Goal: Check status: Check status

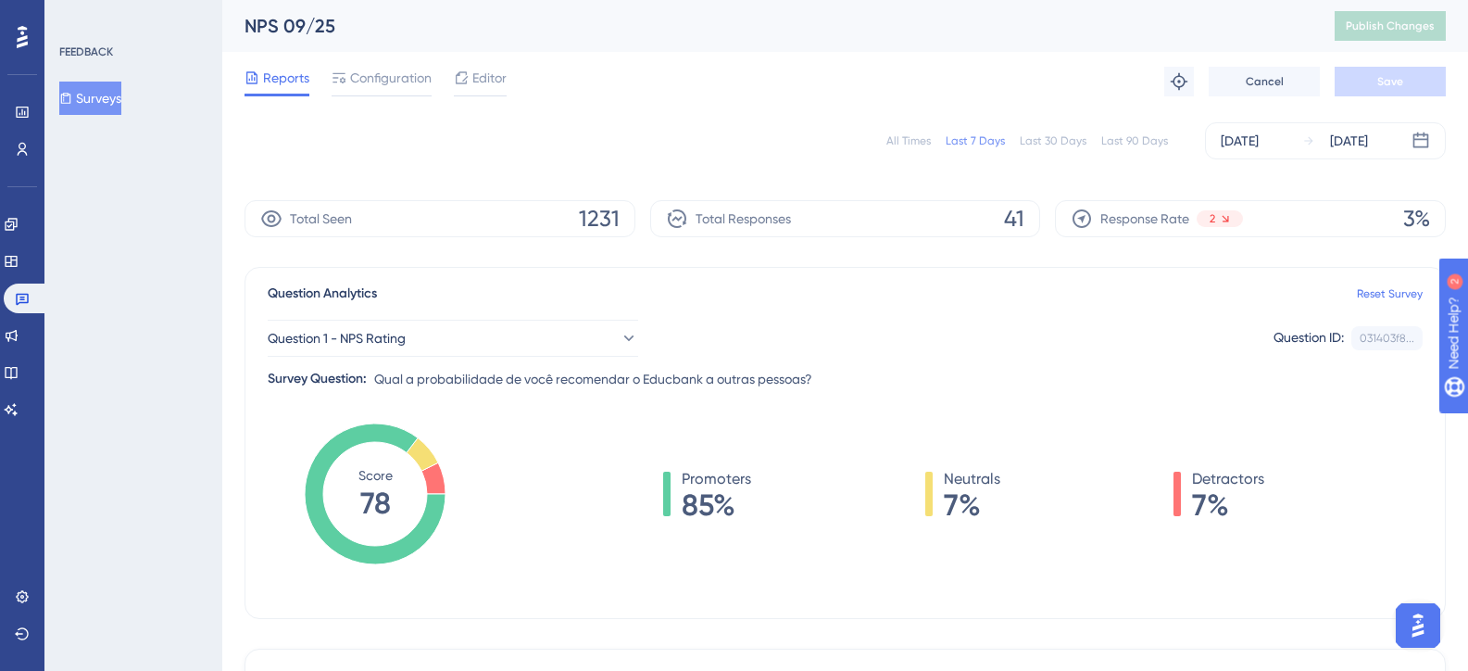
click at [911, 136] on div "All Times" at bounding box center [909, 140] width 44 height 15
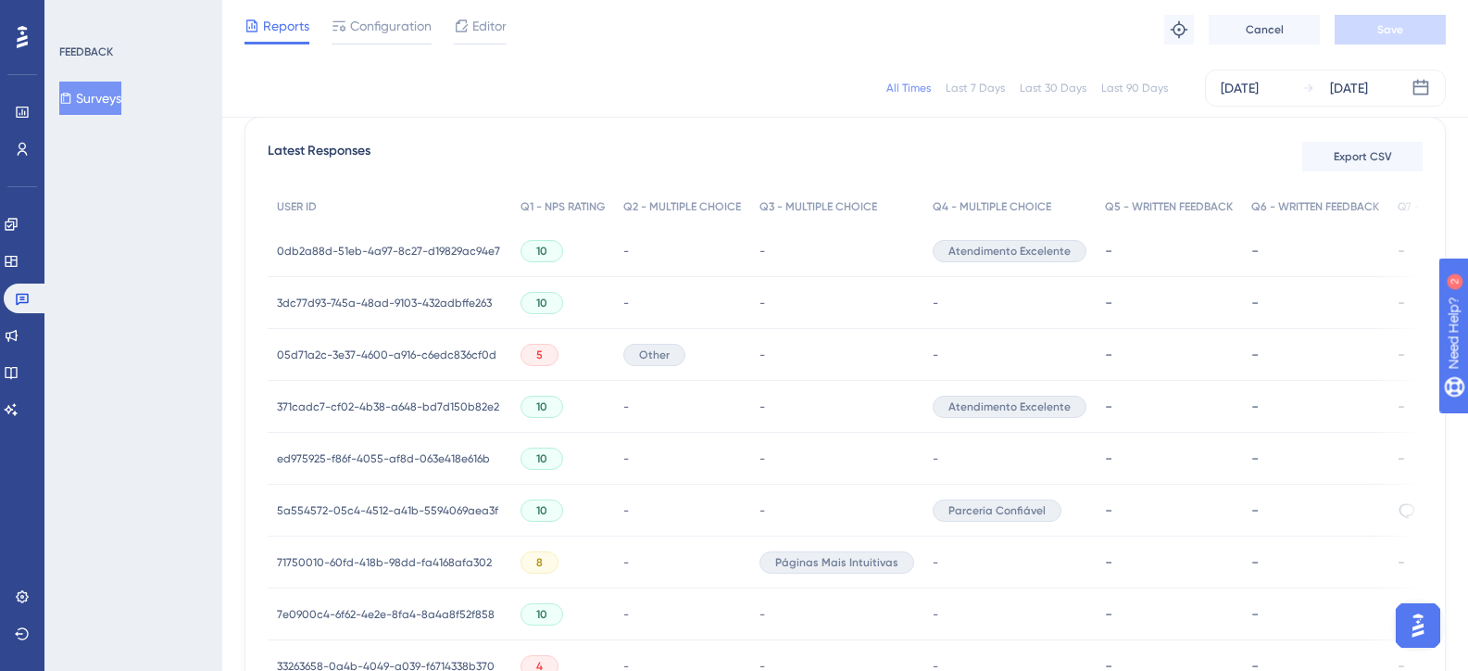
scroll to position [190, 0]
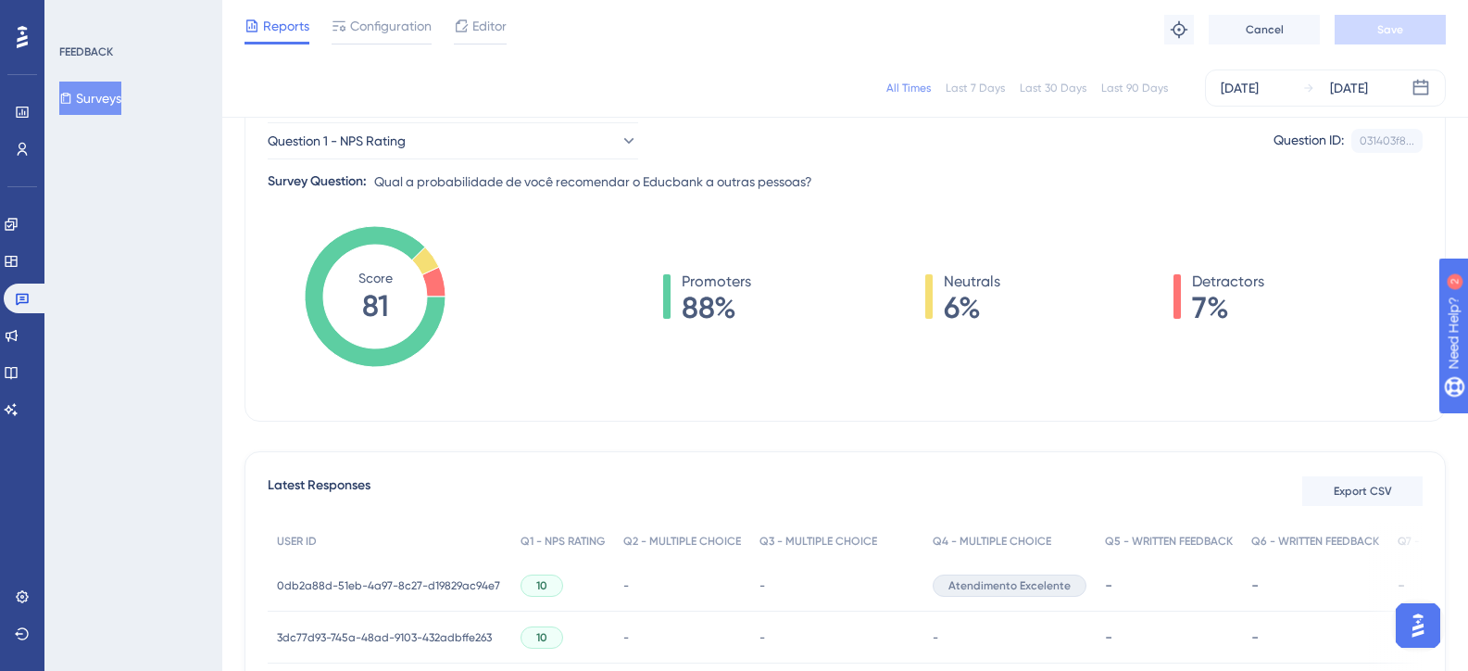
click at [991, 86] on div "Last 7 Days" at bounding box center [975, 88] width 59 height 15
click at [920, 94] on div "All Times" at bounding box center [909, 88] width 44 height 15
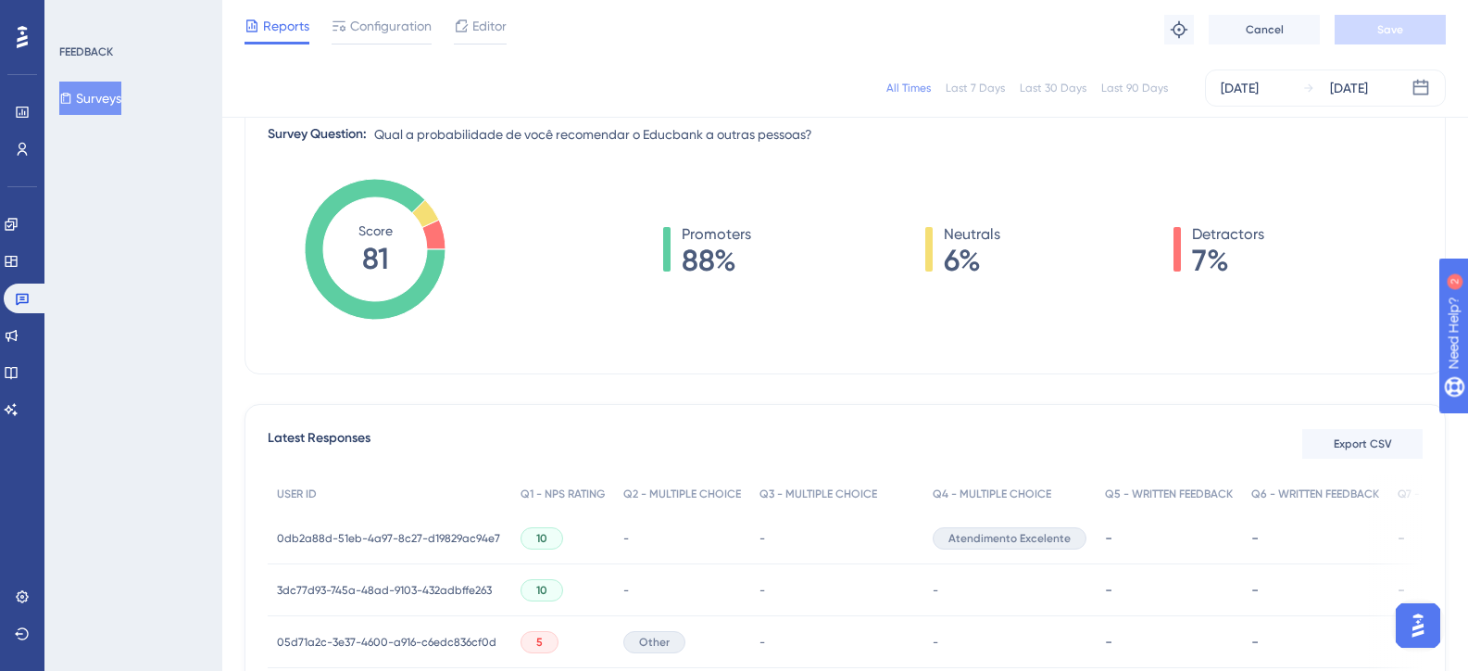
scroll to position [0, 0]
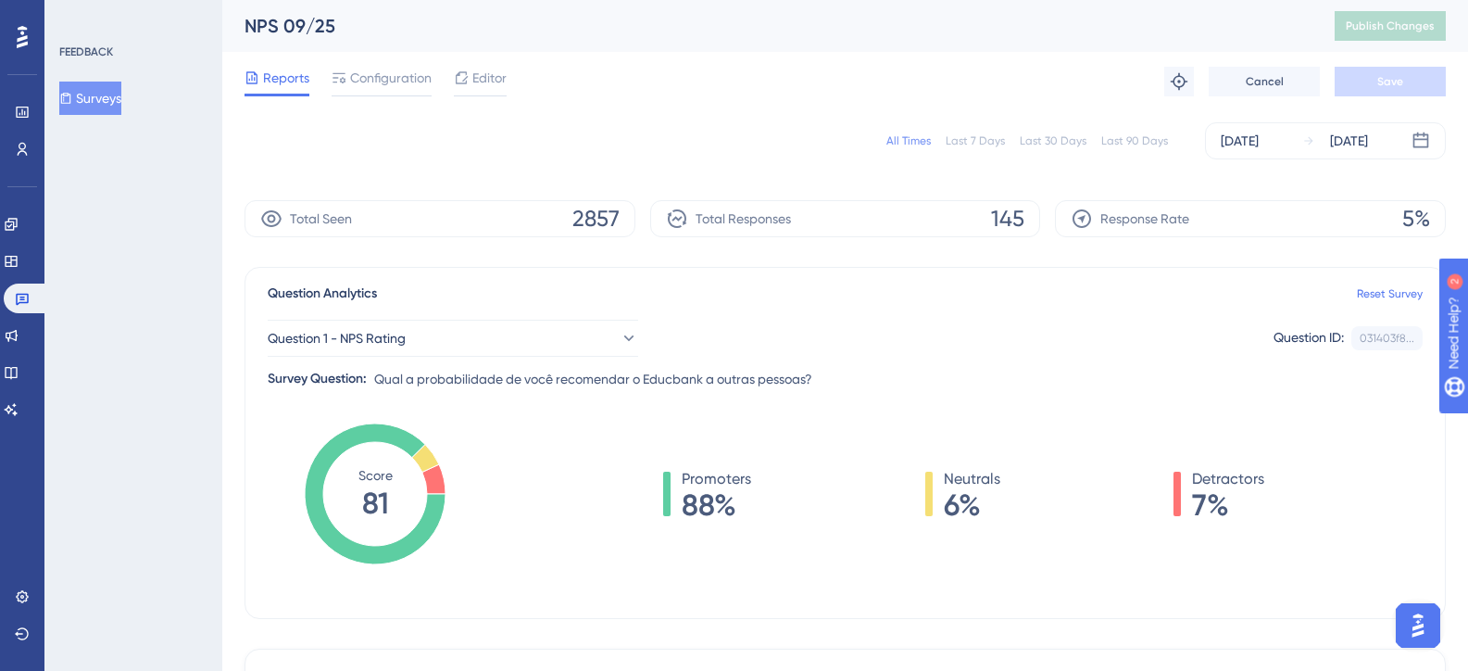
click at [984, 140] on div "Last 7 Days" at bounding box center [975, 140] width 59 height 15
click at [1053, 139] on div "Last 30 Days" at bounding box center [1053, 140] width 67 height 15
click at [1124, 132] on div "All Times Last 7 Days Last 30 Days Last 90 Days [DATE] [DATE]" at bounding box center [846, 140] width 1202 height 37
click at [900, 141] on div "All Times" at bounding box center [909, 140] width 44 height 15
click at [80, 105] on button "Surveys" at bounding box center [90, 98] width 62 height 33
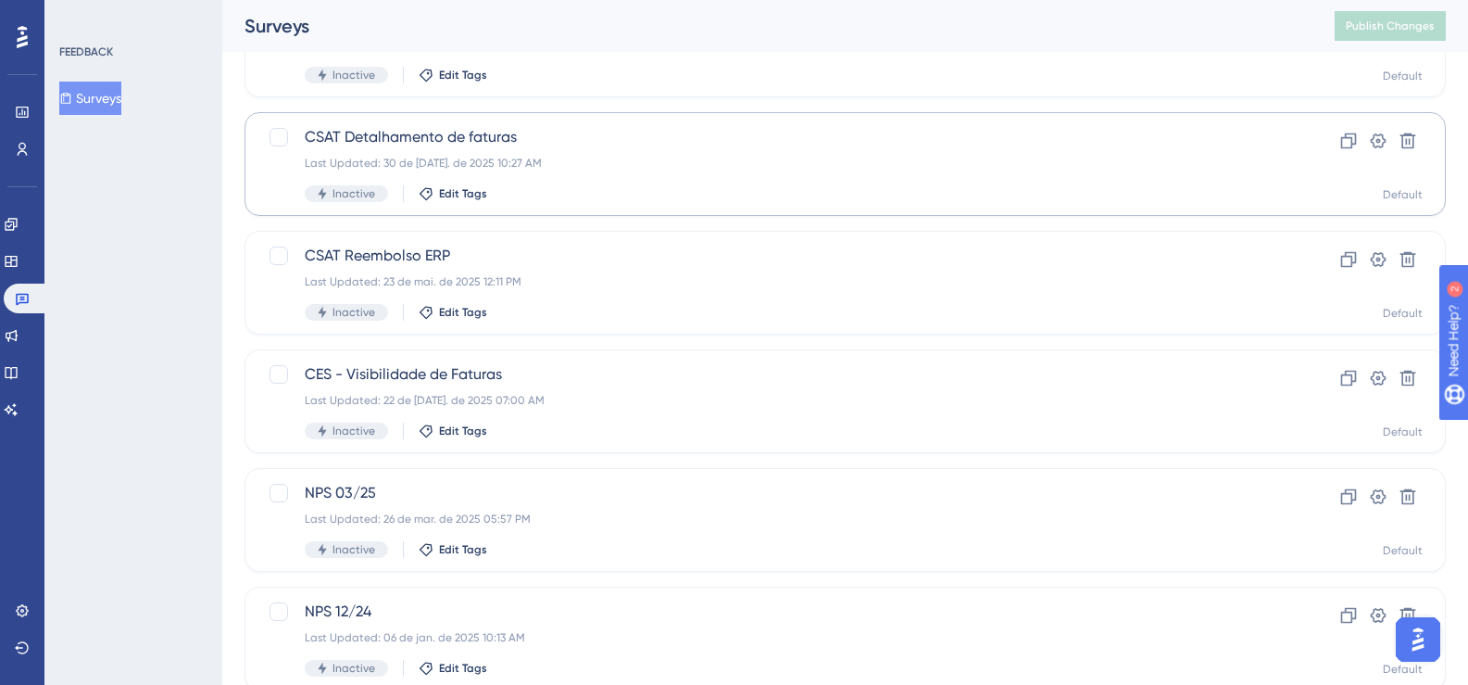
scroll to position [360, 0]
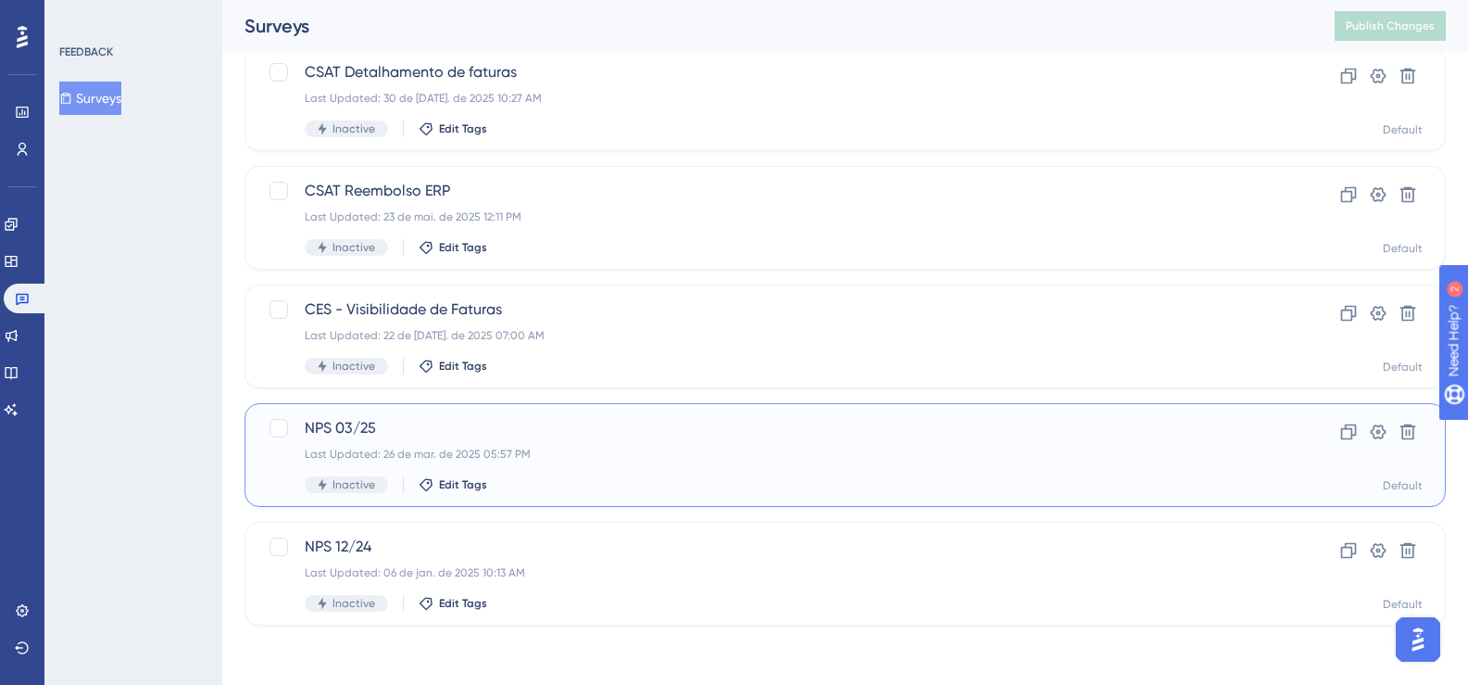
click at [491, 420] on span "NPS 03/25" at bounding box center [771, 428] width 933 height 22
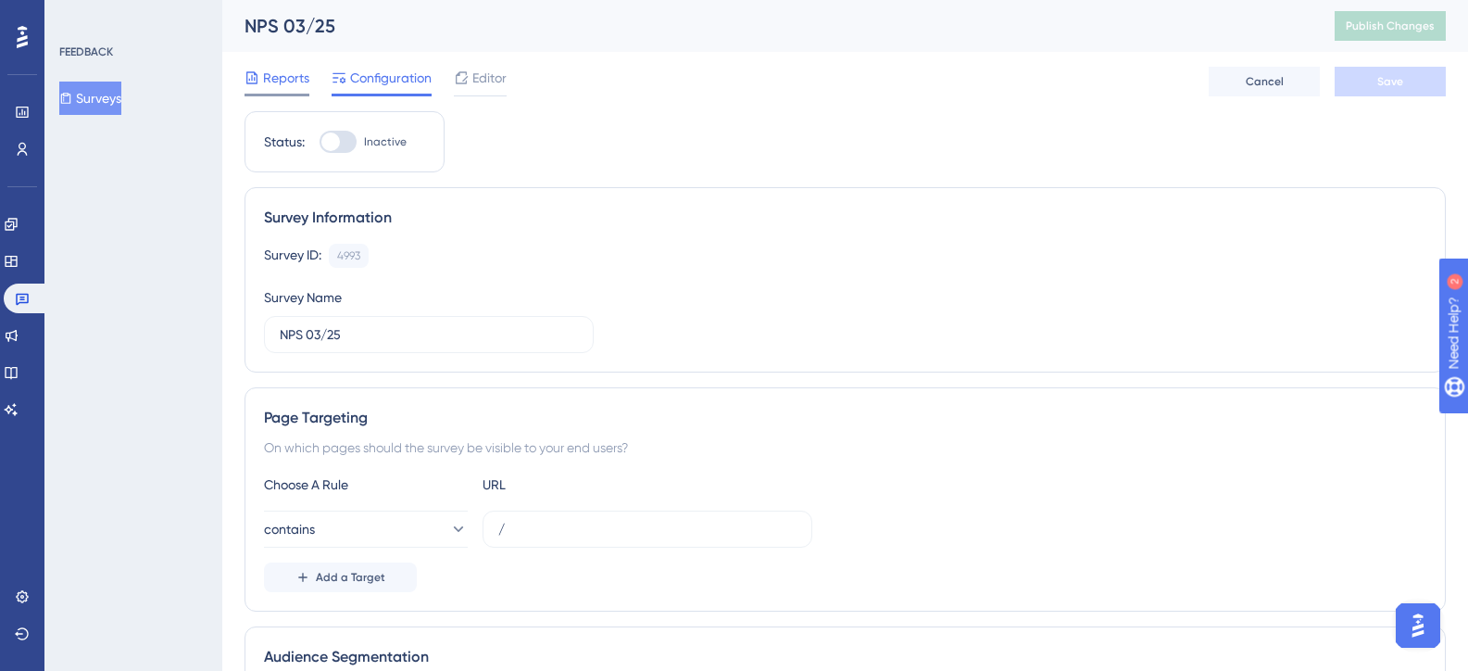
click at [302, 86] on span "Reports" at bounding box center [286, 78] width 46 height 22
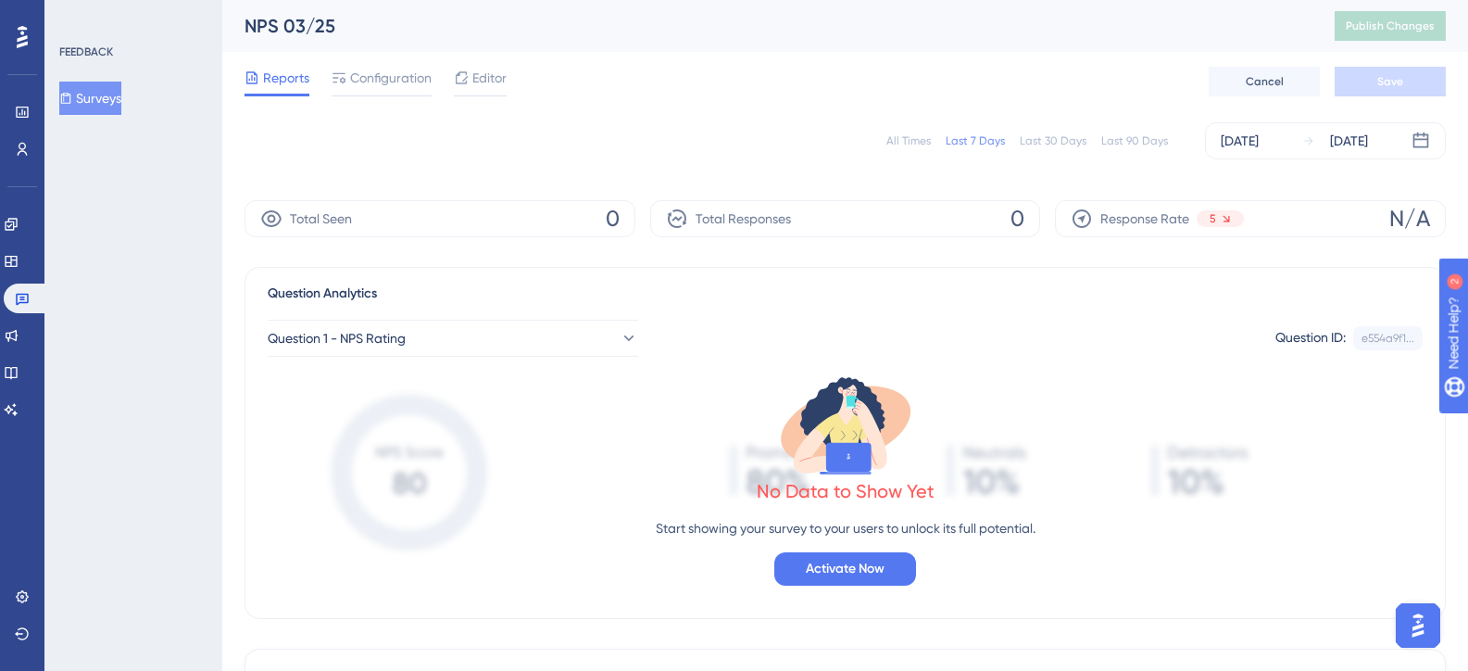
click at [916, 144] on div "All Times" at bounding box center [909, 140] width 44 height 15
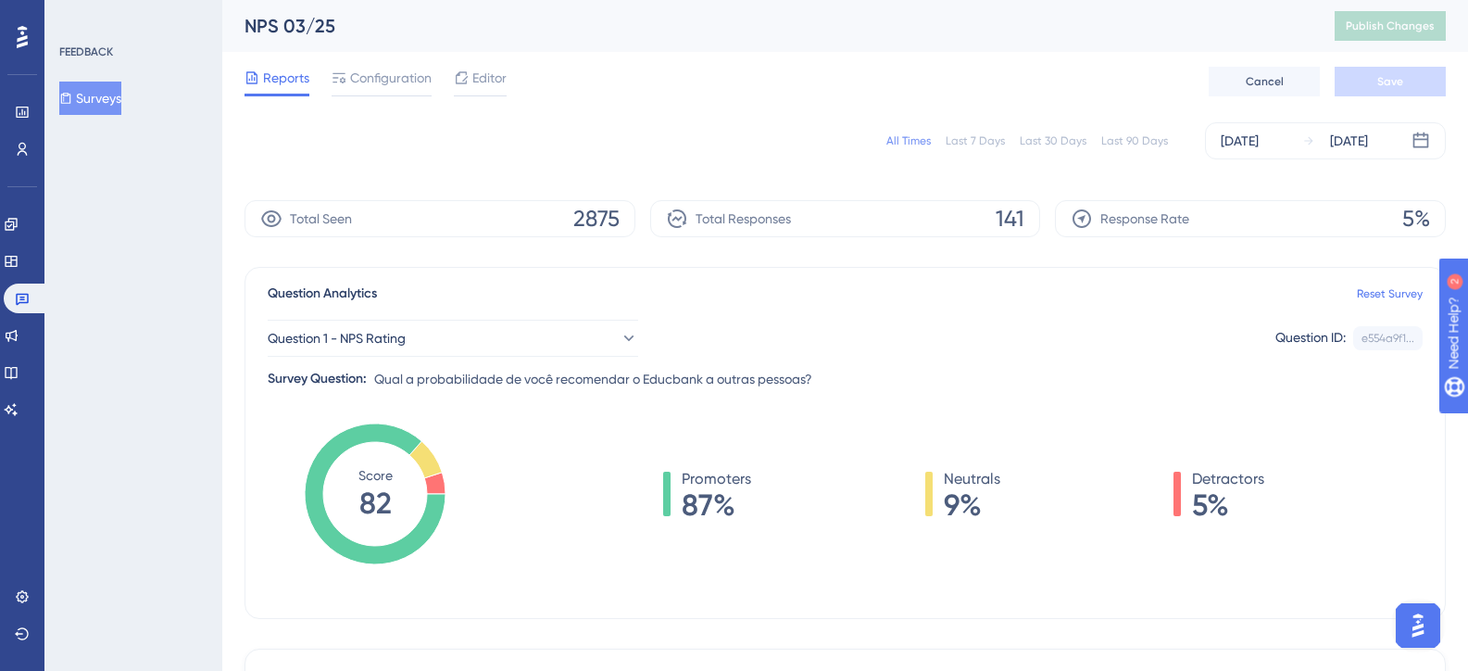
click at [103, 90] on button "Surveys" at bounding box center [90, 98] width 62 height 33
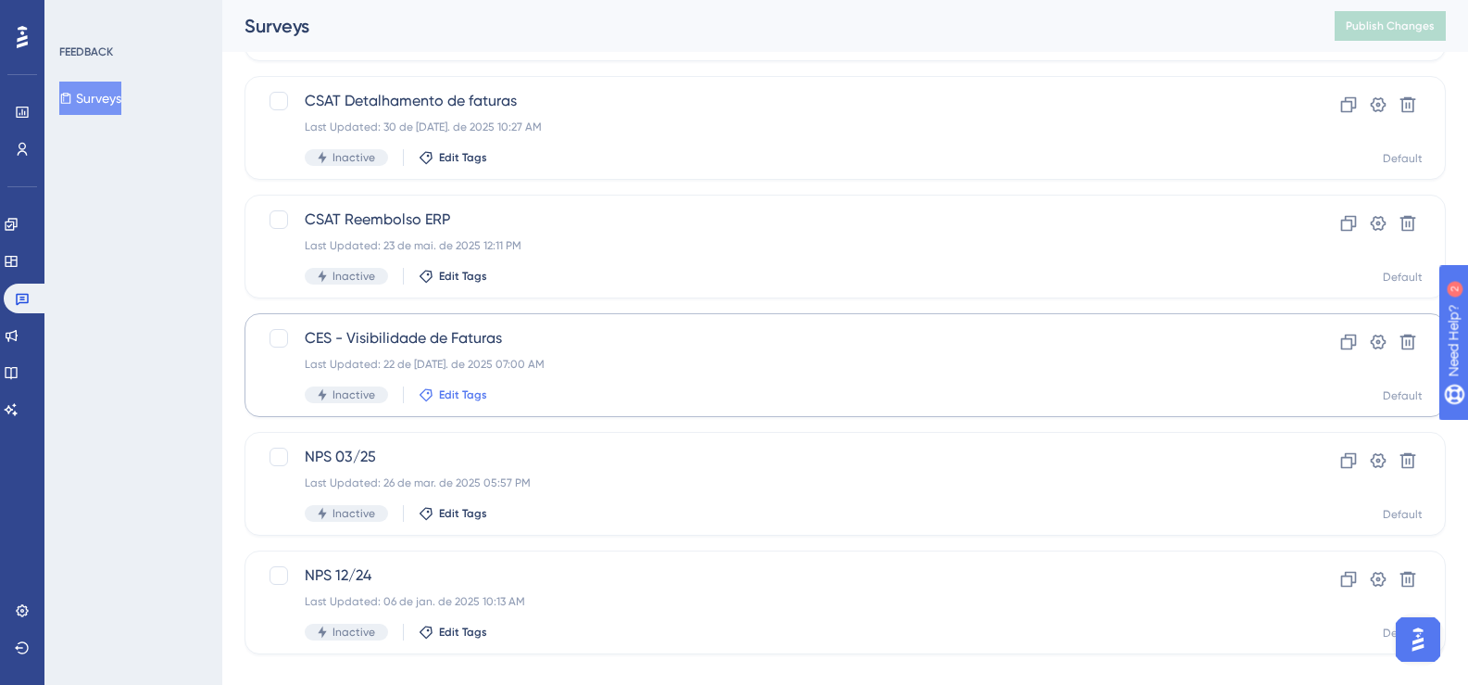
scroll to position [360, 0]
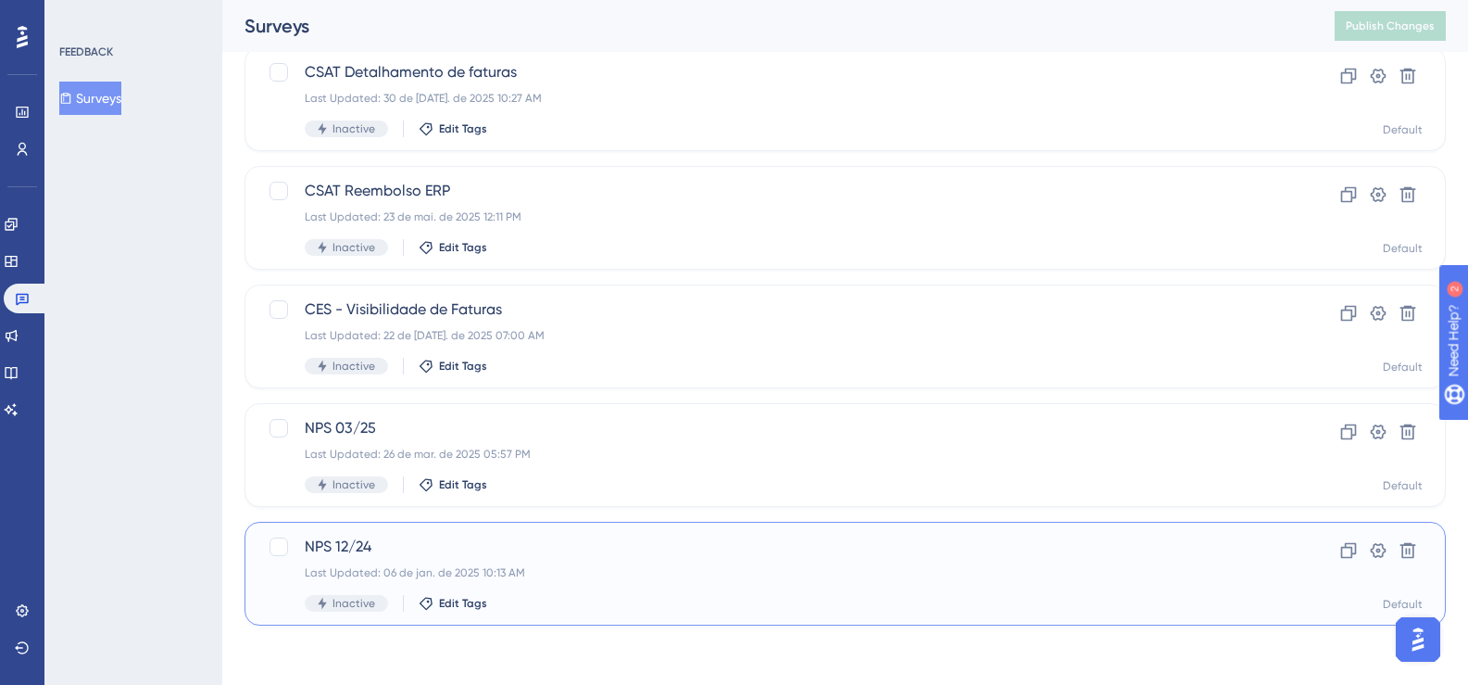
click at [370, 544] on span "NPS 12/24" at bounding box center [771, 546] width 933 height 22
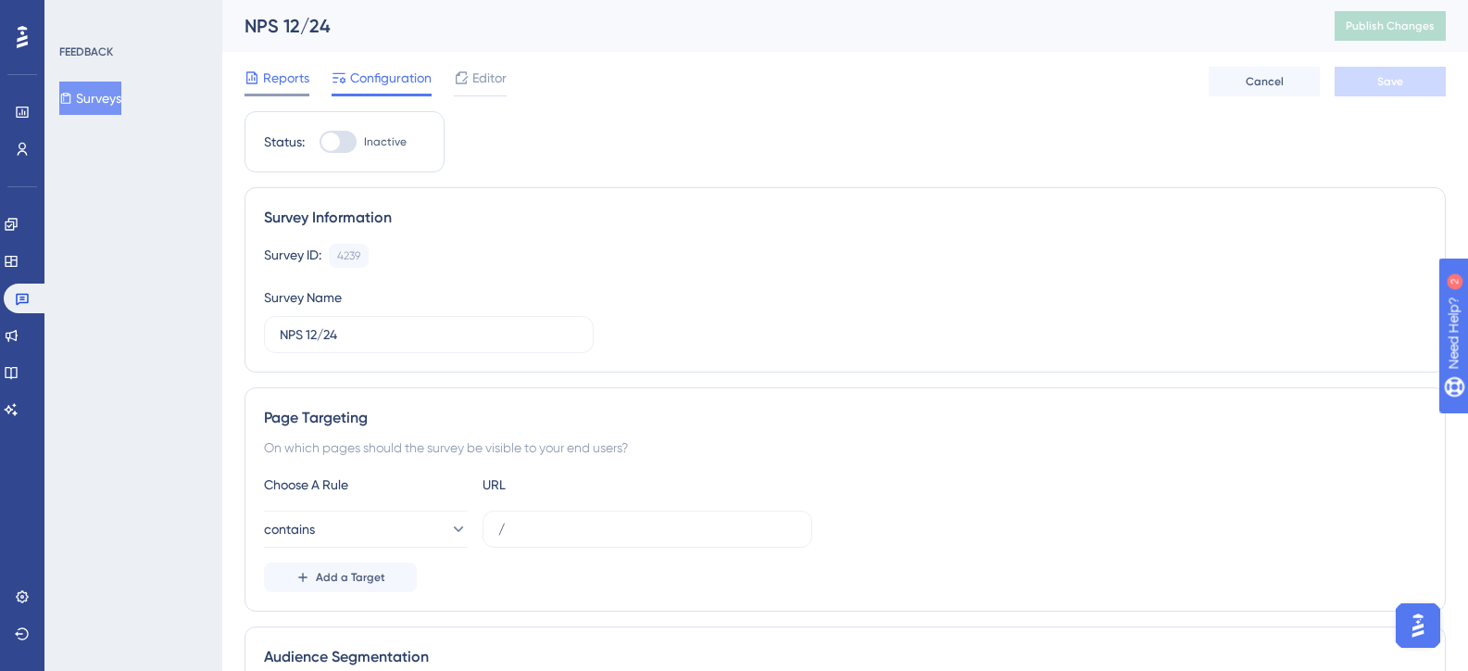
click at [261, 69] on div "Reports" at bounding box center [277, 78] width 65 height 22
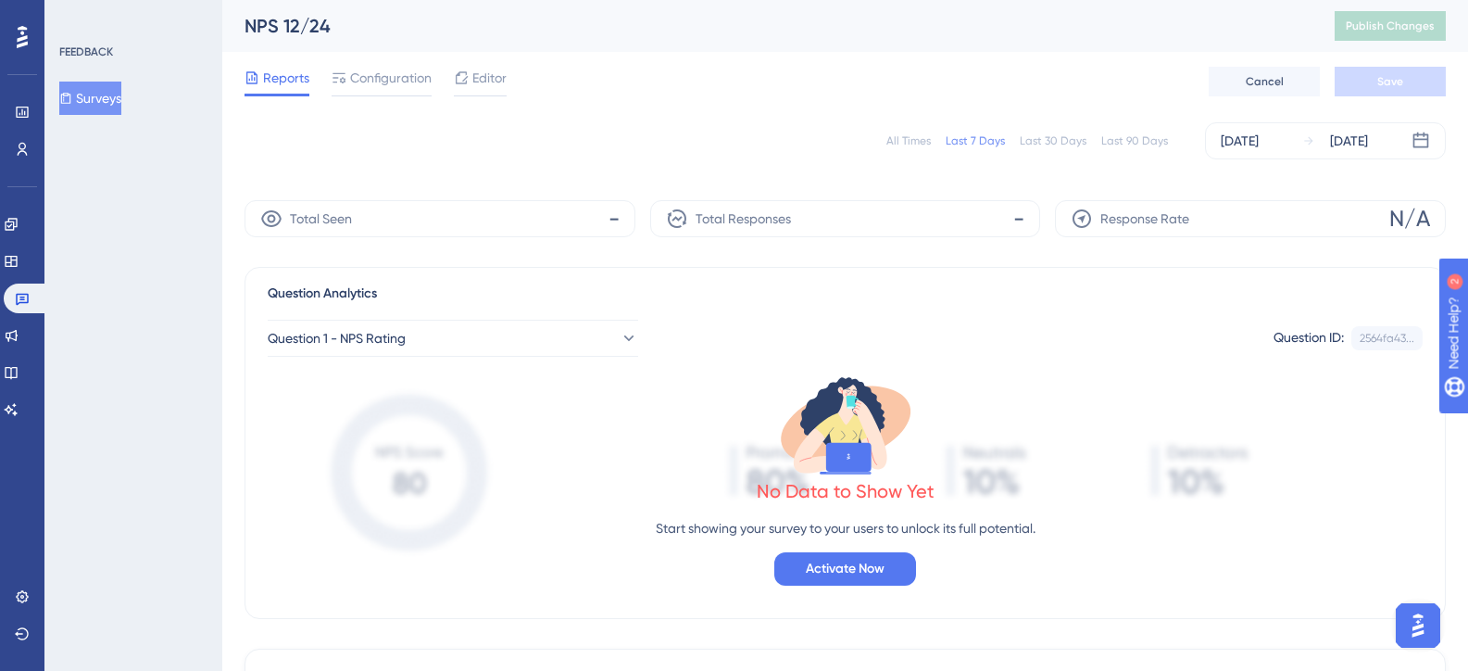
click at [914, 132] on div "All Times Last 7 Days Last 30 Days Last 90 Days [DATE] [DATE]" at bounding box center [846, 140] width 1202 height 37
click at [913, 138] on div "All Times" at bounding box center [909, 140] width 44 height 15
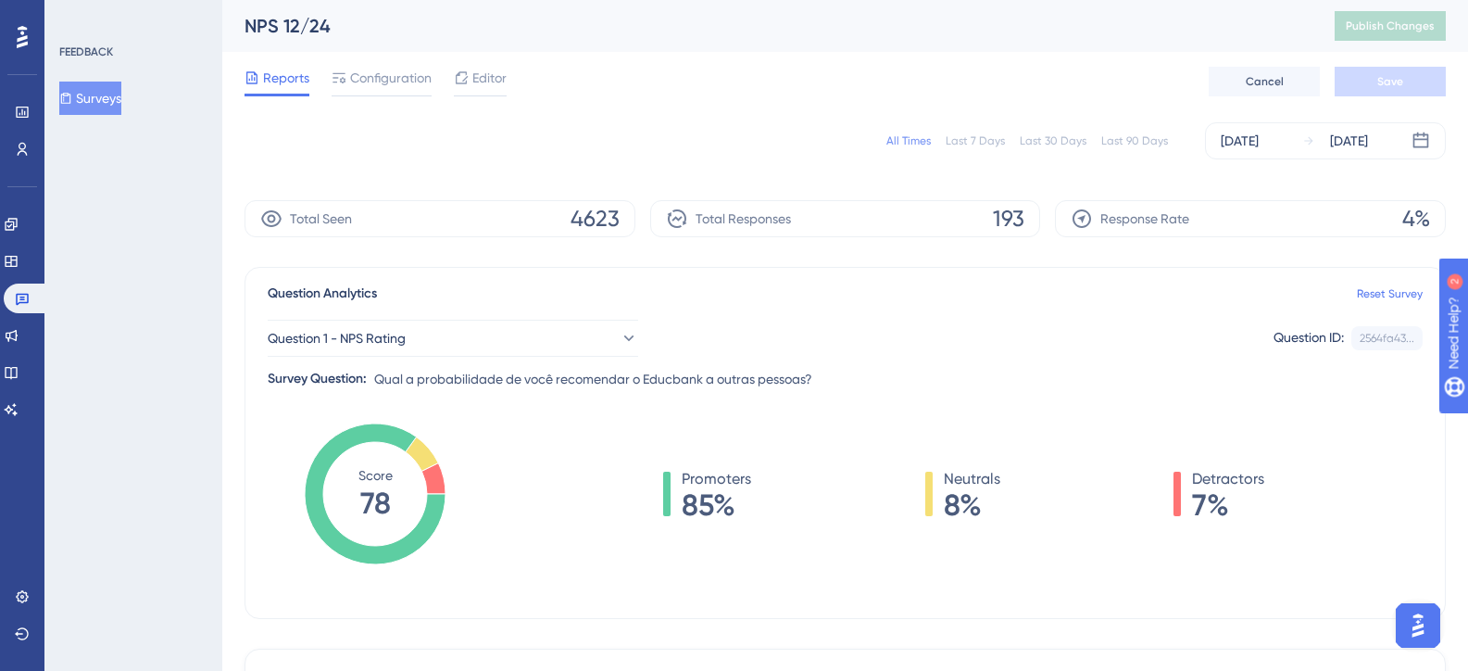
click at [111, 97] on button "Surveys" at bounding box center [90, 98] width 62 height 33
